Goal: Find specific page/section: Find specific page/section

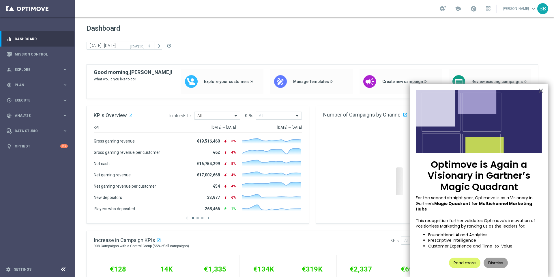
click at [494, 258] on button "Dismiss" at bounding box center [496, 262] width 24 height 10
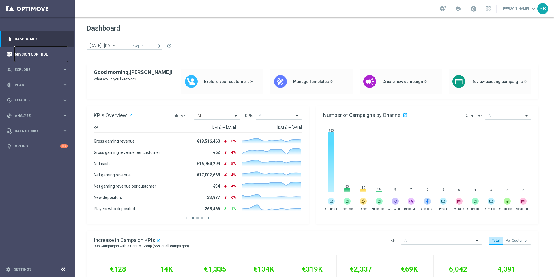
click at [24, 58] on link "Mission Control" at bounding box center [41, 53] width 53 height 15
